Goal: Navigation & Orientation: Understand site structure

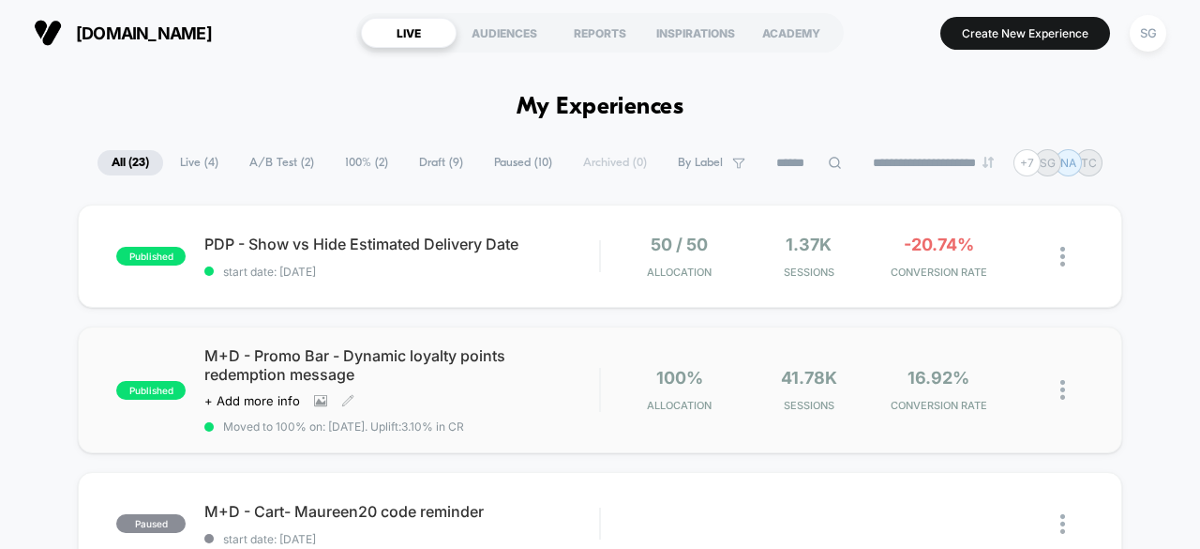
click at [444, 361] on span "M+D - Promo Bar - Dynamic loyalty points redemption message" at bounding box center [401, 365] width 395 height 38
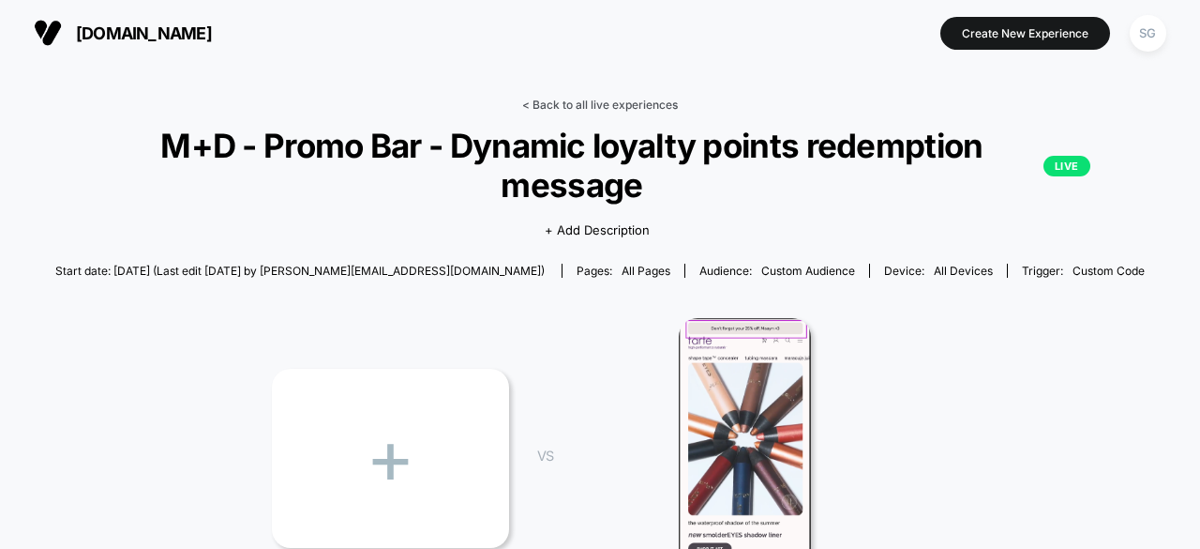
click at [597, 99] on link "< Back to all live experiences" at bounding box center [600, 105] width 156 height 14
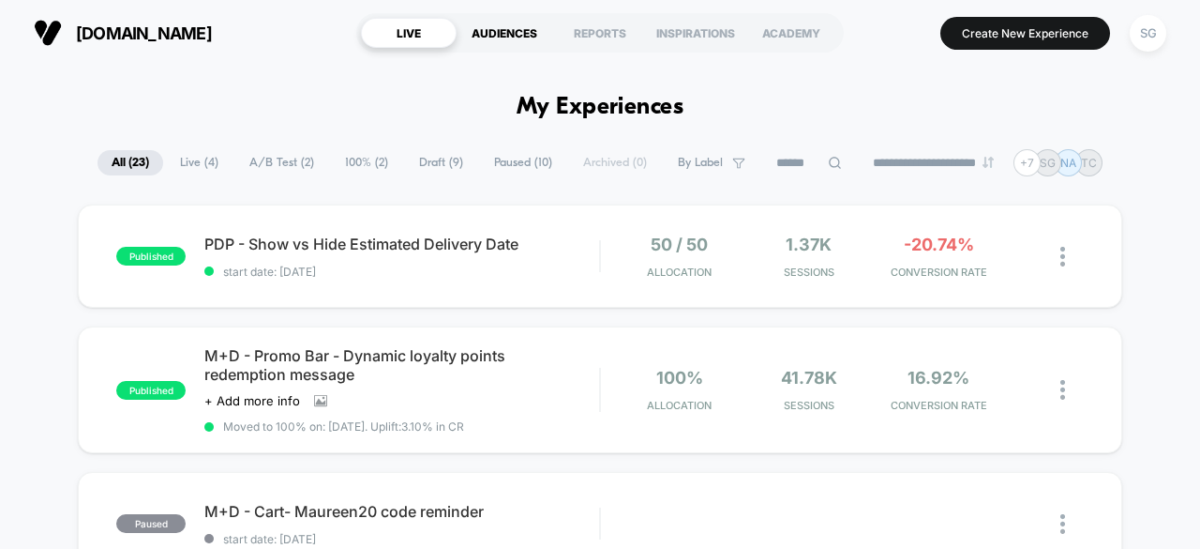
click at [511, 27] on div "AUDIENCES" at bounding box center [505, 33] width 96 height 30
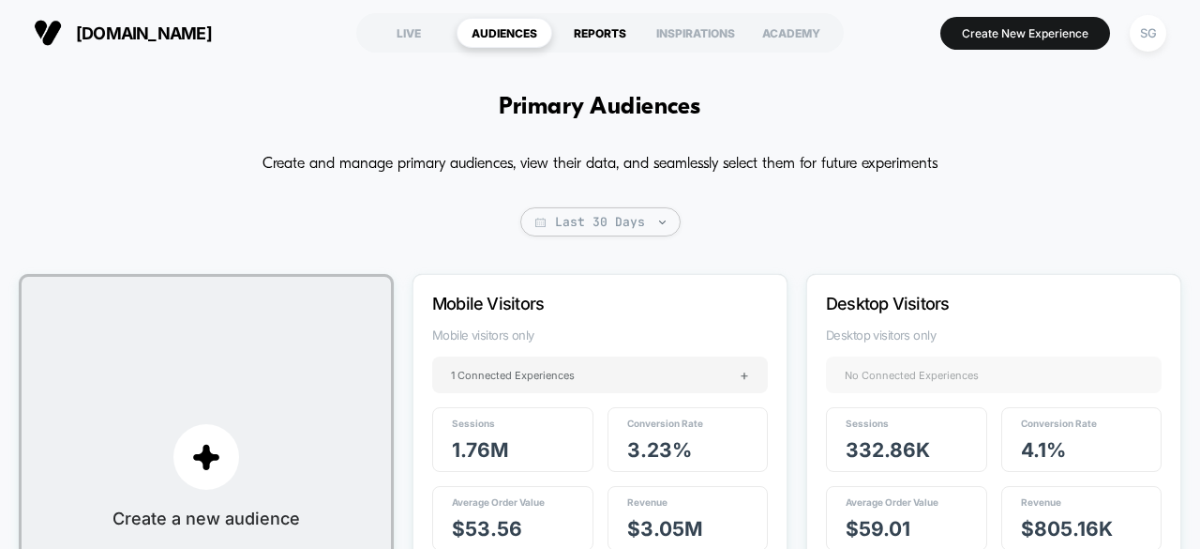
click at [596, 40] on div "REPORTS" at bounding box center [600, 33] width 96 height 30
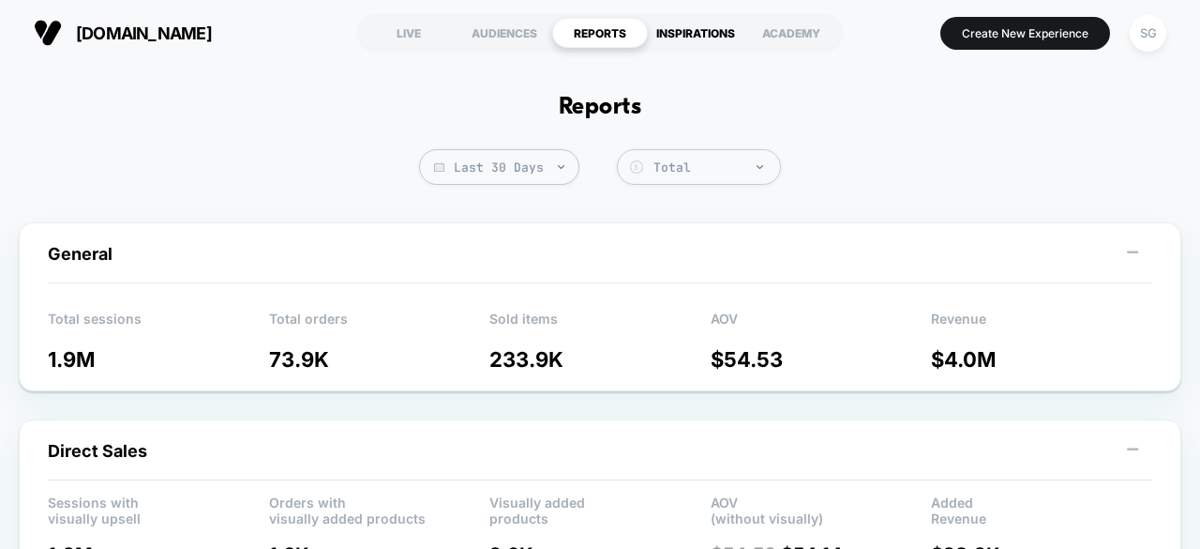
click at [719, 27] on div "INSPIRATIONS" at bounding box center [696, 33] width 96 height 30
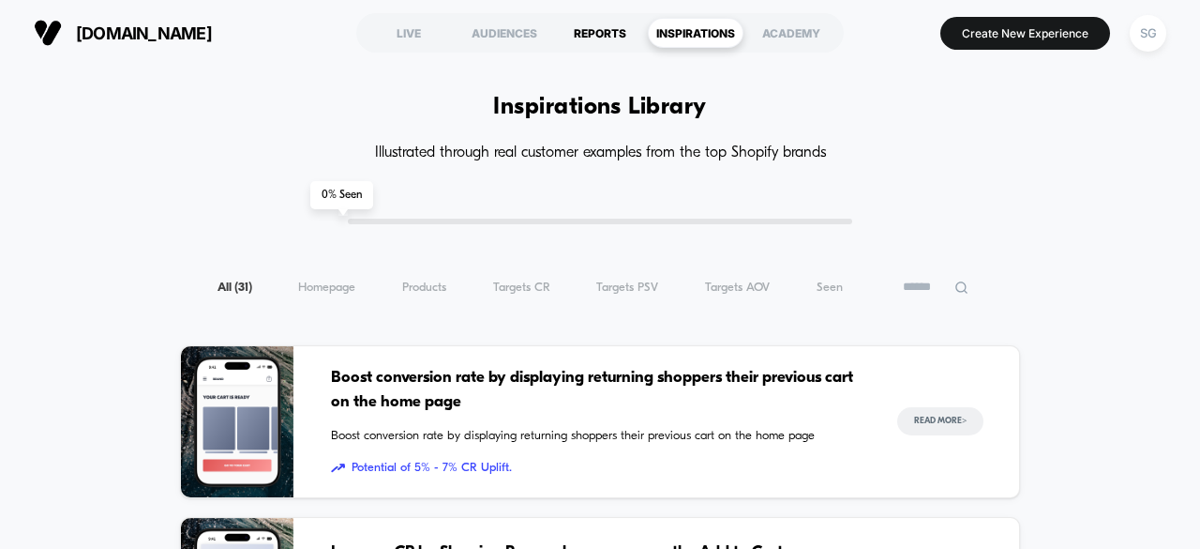
drag, startPoint x: 529, startPoint y: 37, endPoint x: 567, endPoint y: 33, distance: 38.6
click at [529, 36] on div "AUDIENCES" at bounding box center [505, 33] width 96 height 30
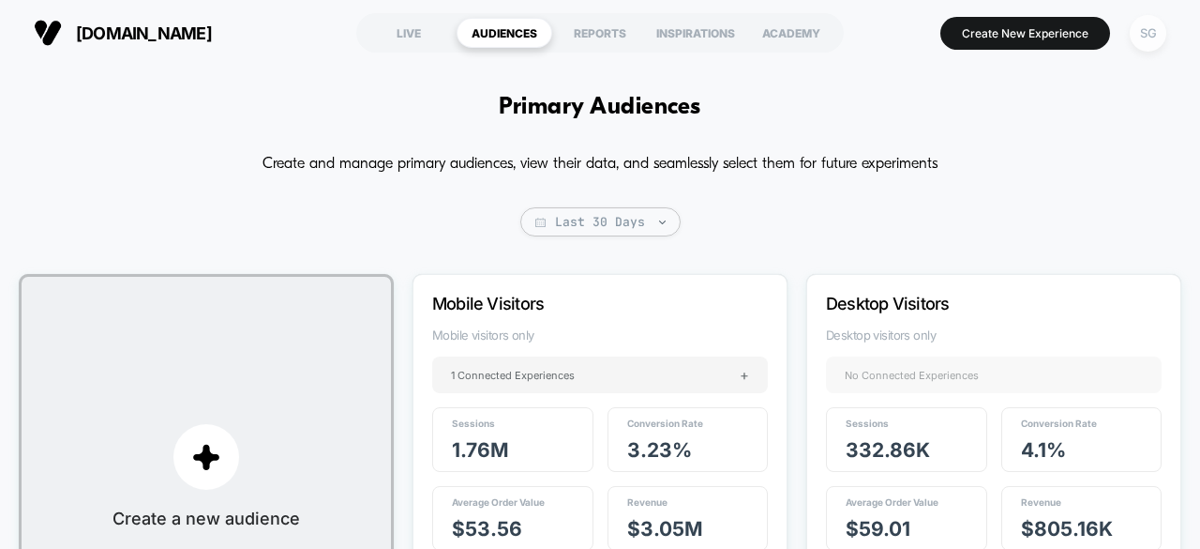
click at [1155, 38] on div "SG" at bounding box center [1148, 33] width 37 height 37
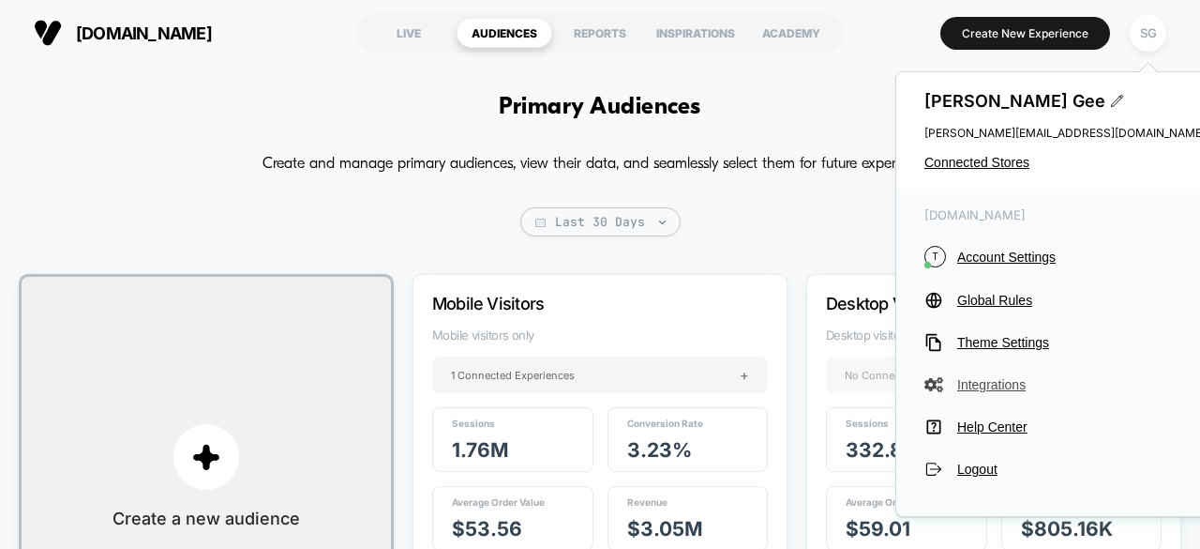
click at [1002, 385] on span "Integrations" at bounding box center [1082, 384] width 249 height 15
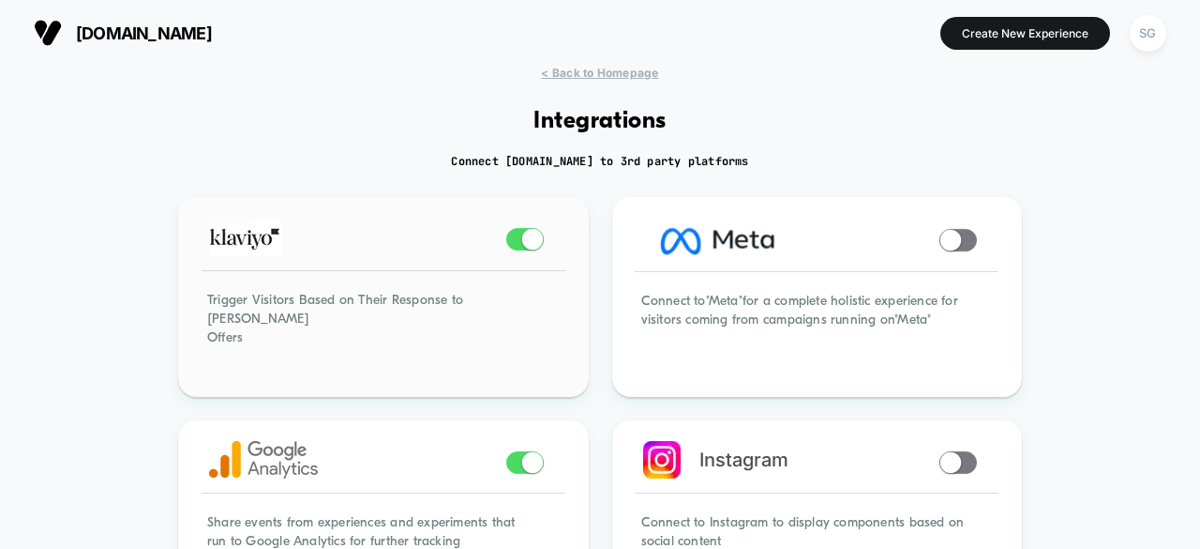
scroll to position [188, 0]
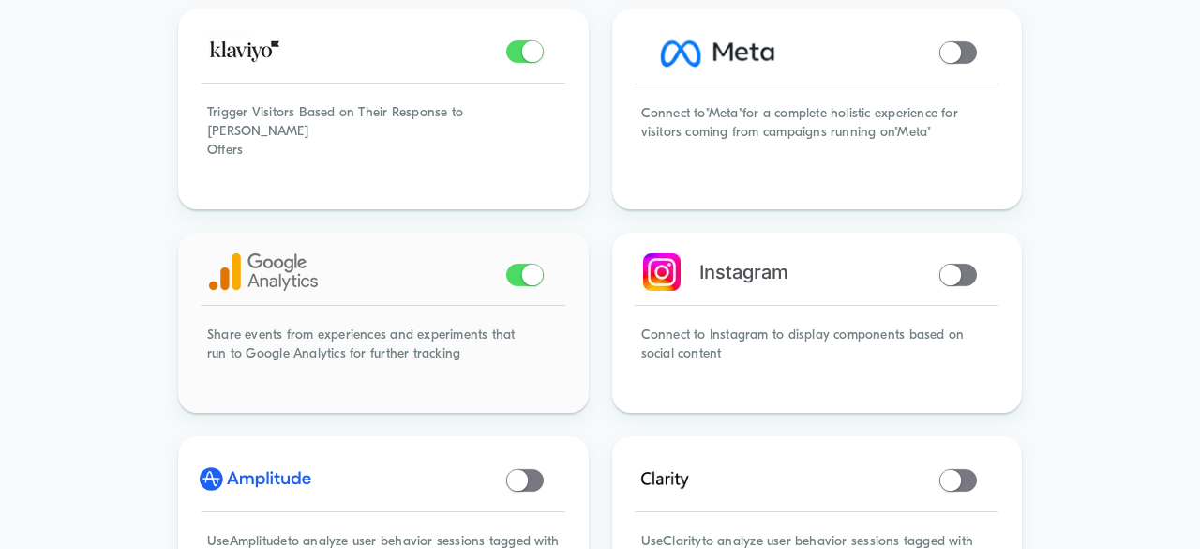
click at [254, 254] on img at bounding box center [263, 272] width 109 height 38
click at [411, 316] on div "Share events from experiences and experiments that run to Google Analytics for …" at bounding box center [383, 355] width 405 height 110
click at [403, 328] on div "Share events from experiences and experiments that run to Google Analytics for …" at bounding box center [383, 355] width 405 height 110
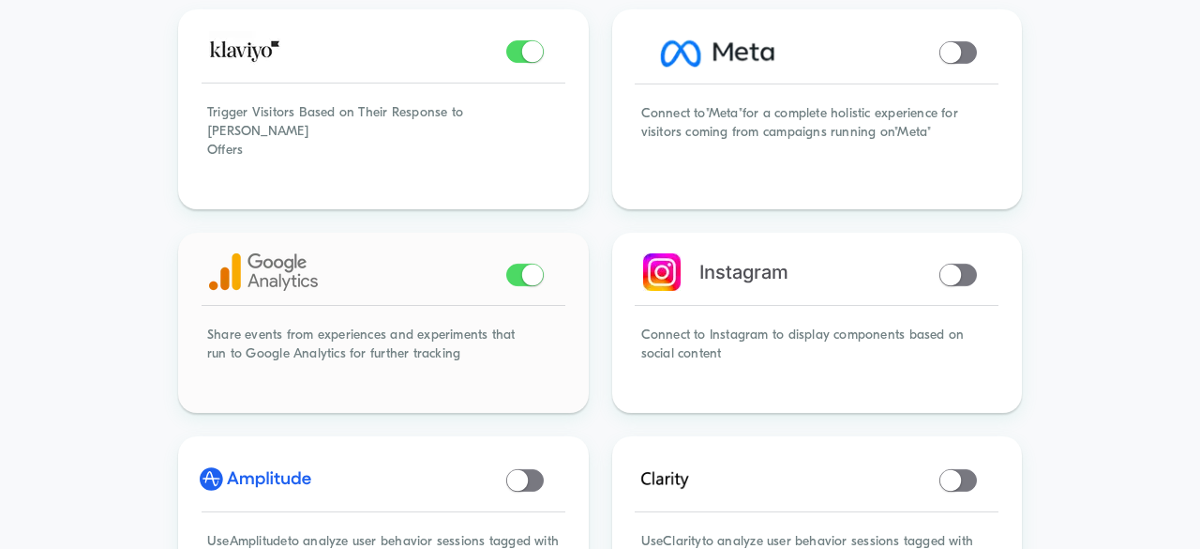
click at [528, 264] on span at bounding box center [531, 274] width 21 height 21
click at [416, 333] on div "Share events from experiences and experiments that run to Google Analytics for …" at bounding box center [383, 355] width 405 height 110
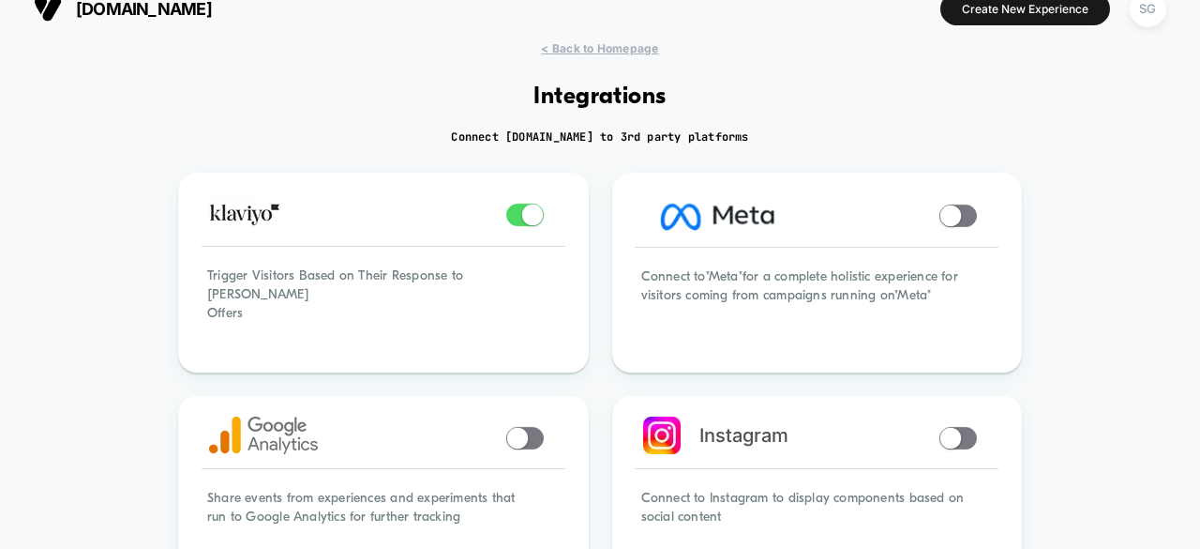
scroll to position [0, 0]
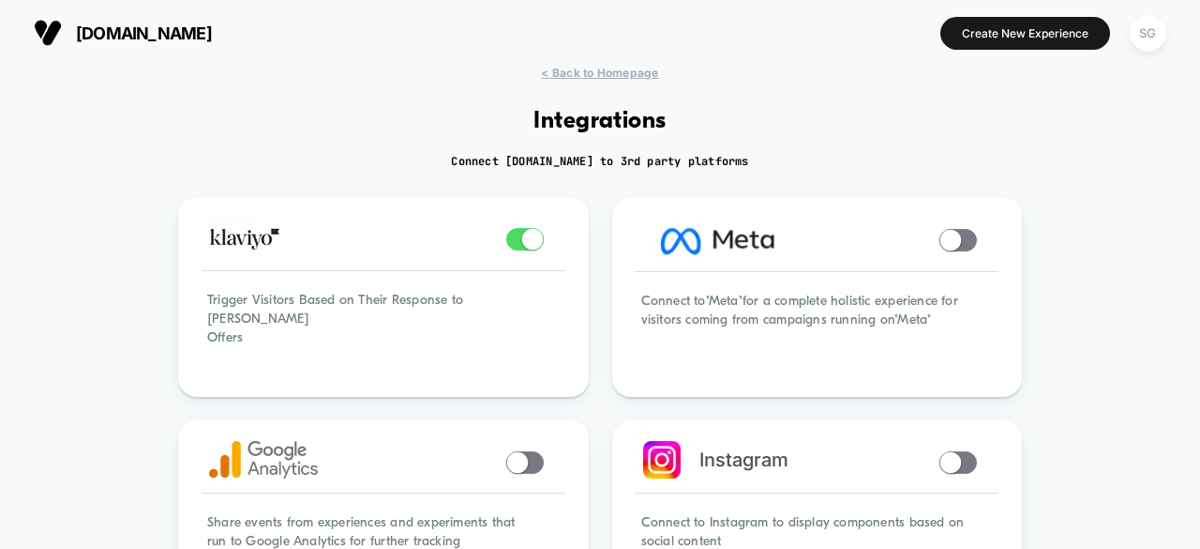
click at [638, 128] on h1 "Integrations" at bounding box center [600, 121] width 133 height 27
click at [623, 77] on span "< Back to Homepage" at bounding box center [599, 73] width 117 height 14
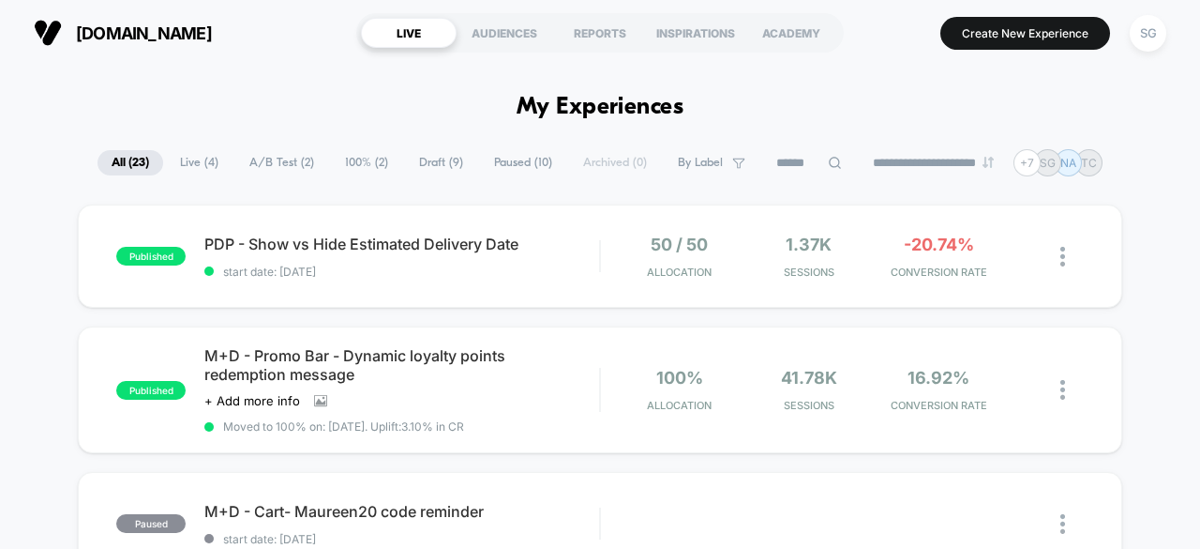
click at [1153, 35] on div "SG" at bounding box center [1148, 33] width 37 height 37
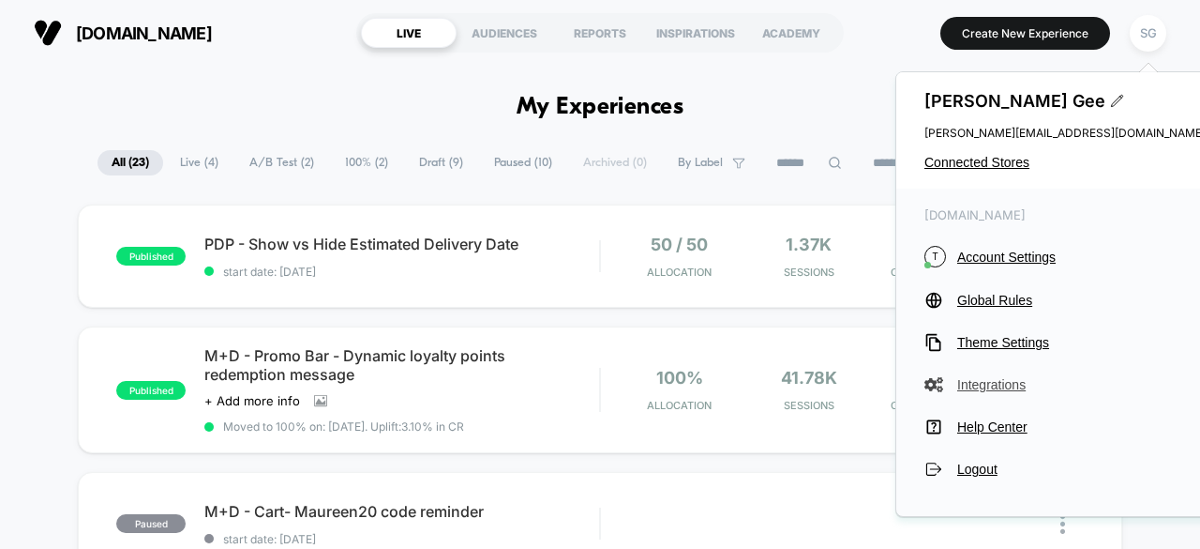
click at [1019, 385] on span "Integrations" at bounding box center [1082, 384] width 249 height 15
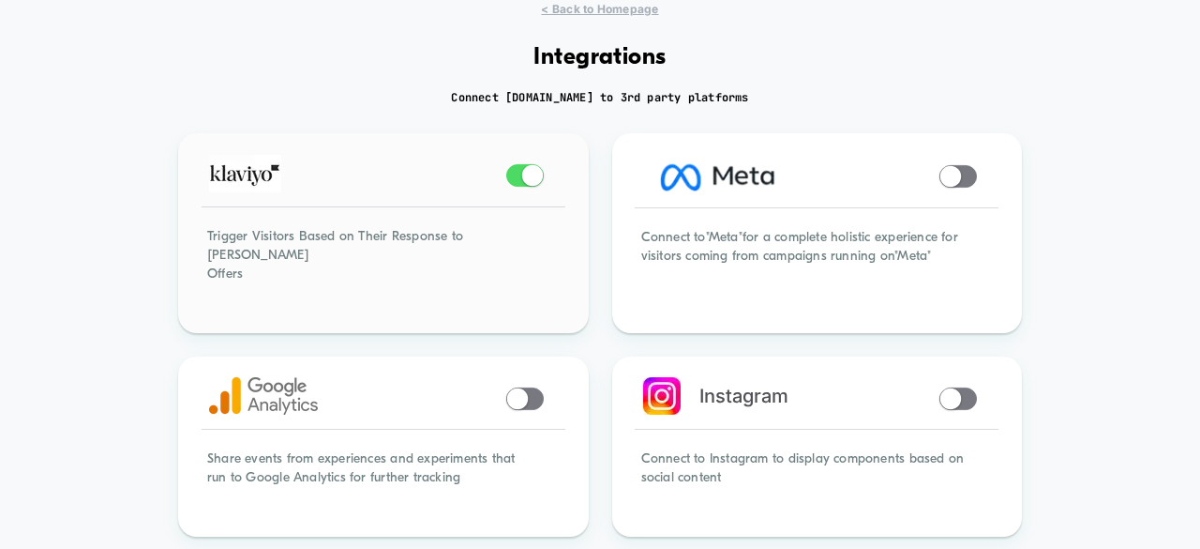
scroll to position [94, 0]
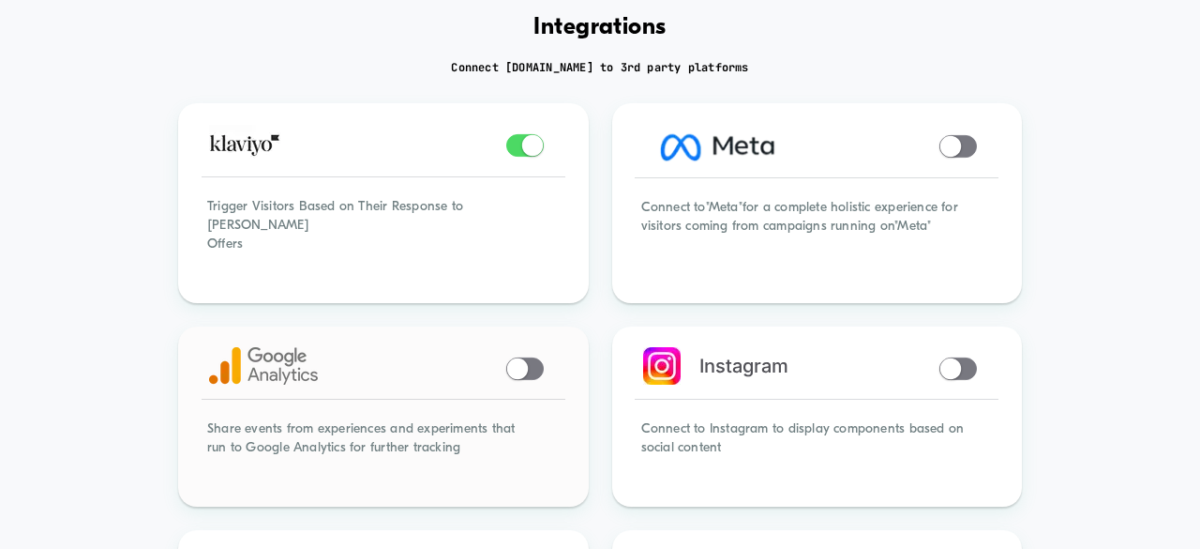
click at [535, 357] on span at bounding box center [525, 368] width 38 height 23
click at [534, 354] on div at bounding box center [383, 369] width 405 height 80
click at [519, 357] on span at bounding box center [525, 368] width 38 height 23
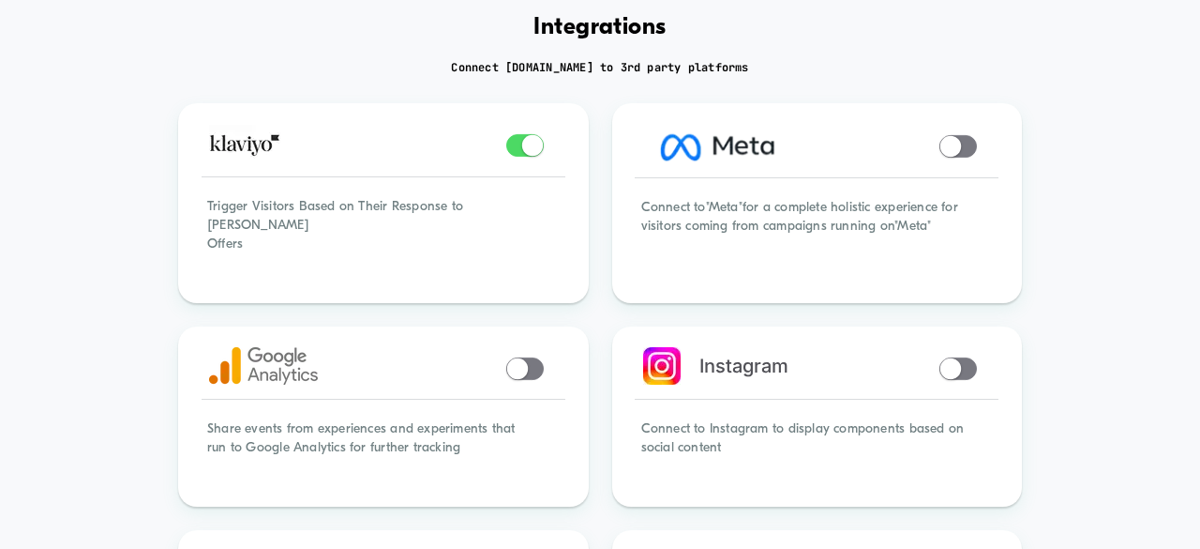
scroll to position [0, 0]
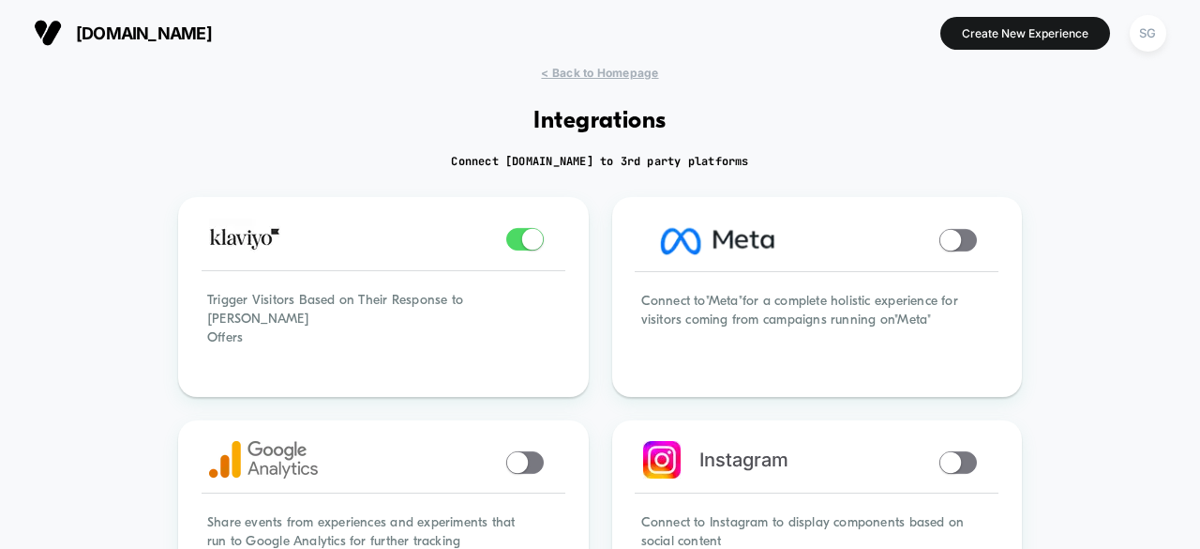
click at [610, 65] on div "[DOMAIN_NAME] Create New Experience SG" at bounding box center [600, 33] width 1200 height 66
click at [595, 70] on span "< Back to Homepage" at bounding box center [599, 73] width 117 height 14
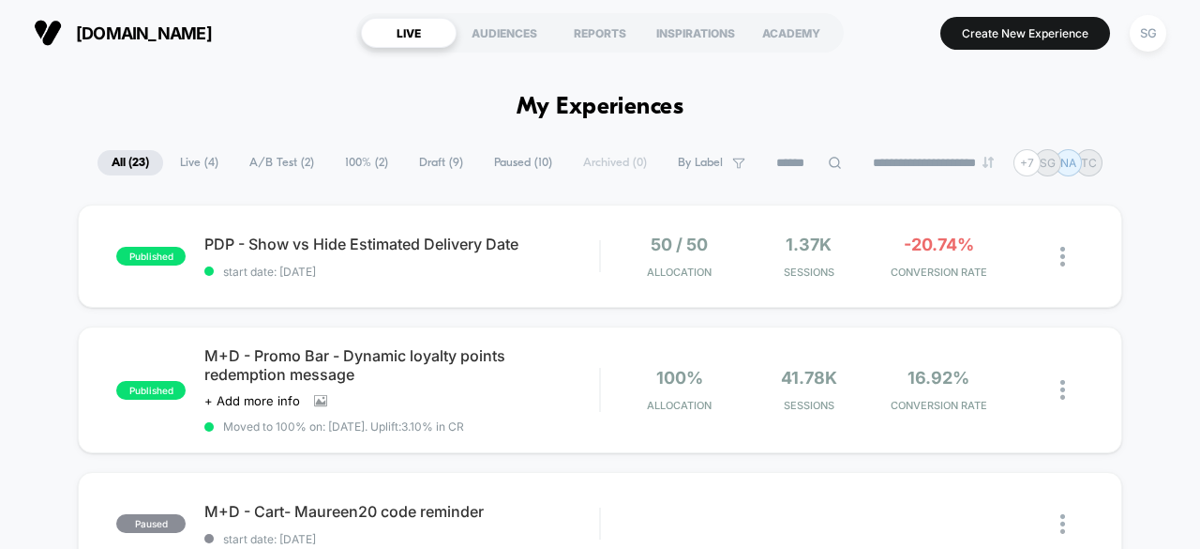
click at [139, 41] on span "[DOMAIN_NAME]" at bounding box center [144, 33] width 136 height 20
click at [122, 29] on span "[DOMAIN_NAME]" at bounding box center [144, 33] width 136 height 20
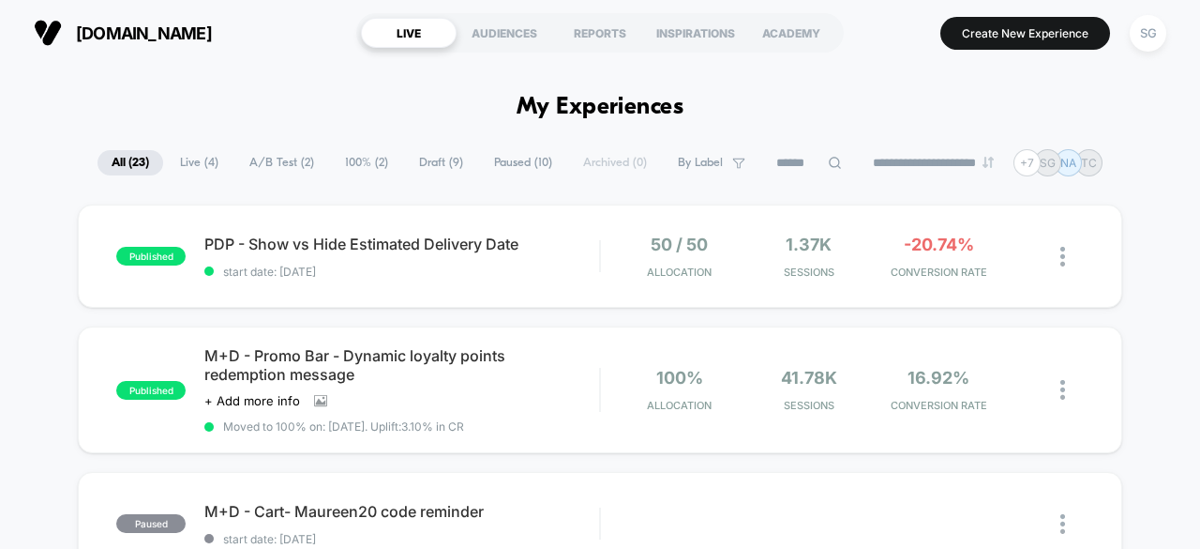
drag, startPoint x: 178, startPoint y: 99, endPoint x: 352, endPoint y: 22, distance: 190.2
